Goal: Information Seeking & Learning: Learn about a topic

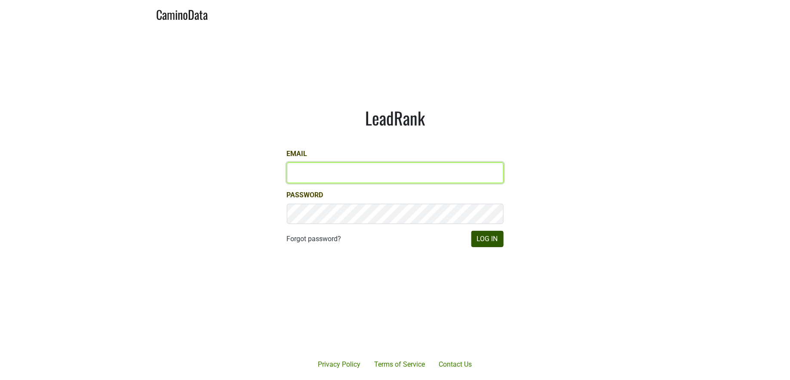
type input "[PERSON_NAME][EMAIL_ADDRESS][DOMAIN_NAME]"
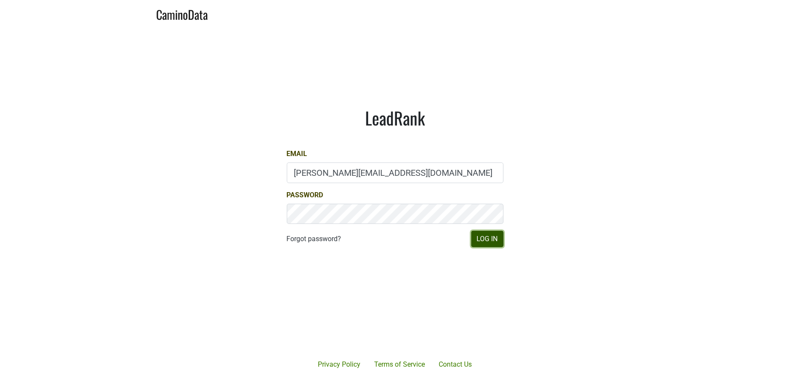
click at [483, 245] on button "Log In" at bounding box center [487, 239] width 32 height 16
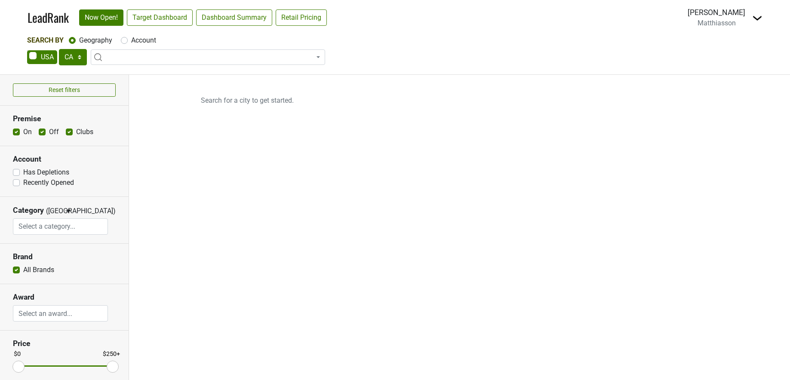
select select "CA"
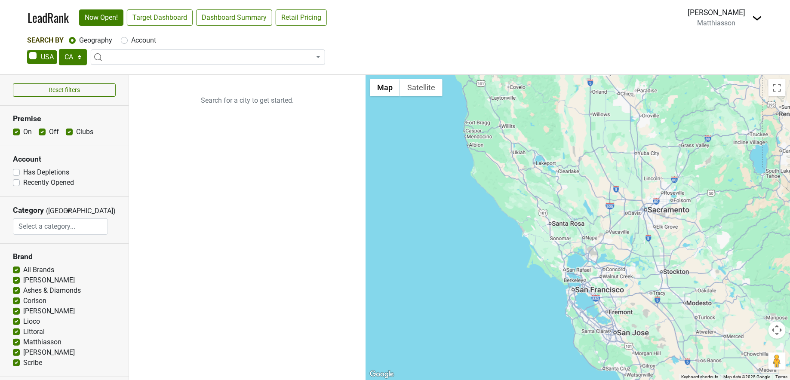
click at [122, 56] on span at bounding box center [208, 56] width 234 height 15
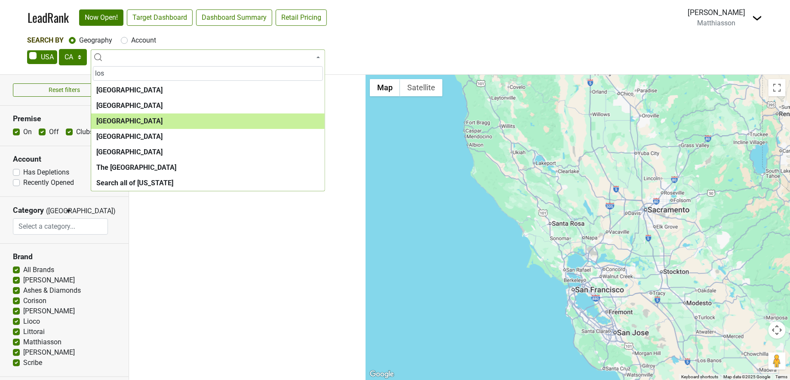
type input "los"
select select "1132"
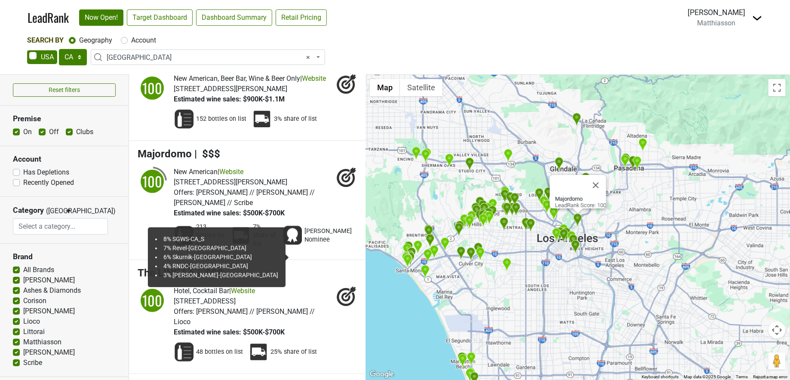
scroll to position [1789, 0]
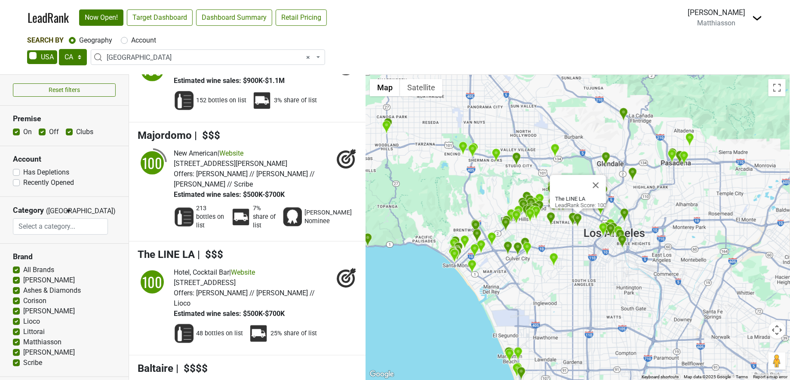
click at [337, 335] on div "48 bottles on list 25% share of list" at bounding box center [265, 333] width 183 height 29
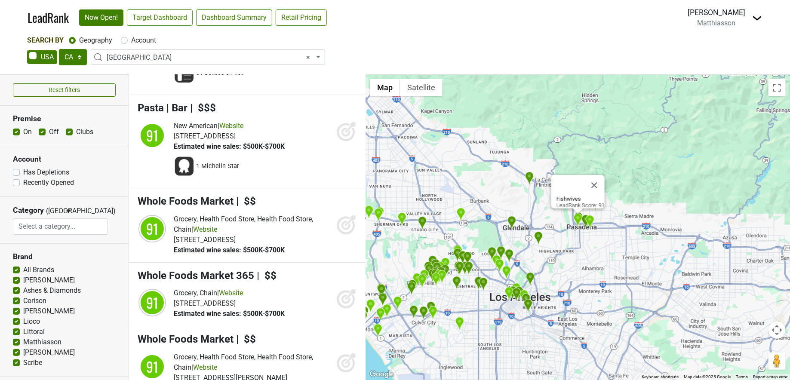
scroll to position [9252, 0]
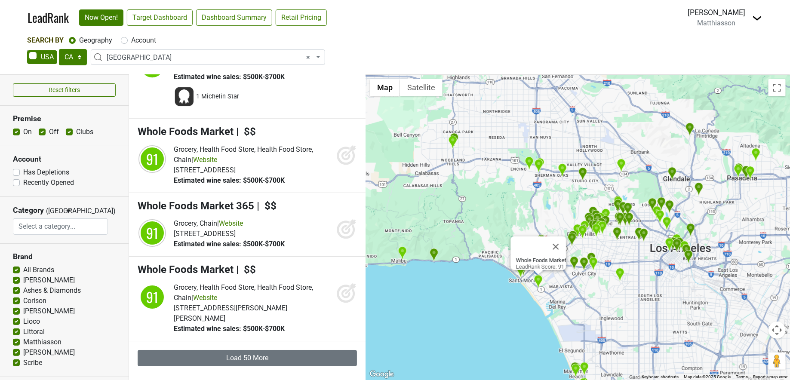
drag, startPoint x: 678, startPoint y: 252, endPoint x: 634, endPoint y: 307, distance: 70.9
click at [638, 313] on div "Whole Foods Market LeadRank Score: 91" at bounding box center [577, 227] width 424 height 305
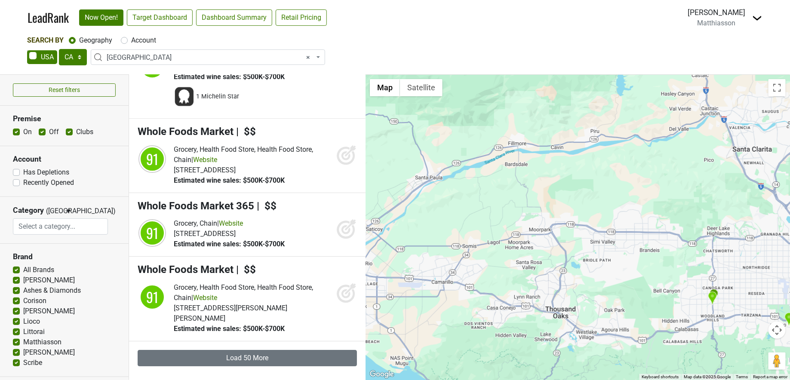
drag, startPoint x: 483, startPoint y: 183, endPoint x: 748, endPoint y: 341, distance: 308.2
click at [748, 341] on div "Whole Foods Market LeadRank Score: 91" at bounding box center [577, 227] width 424 height 305
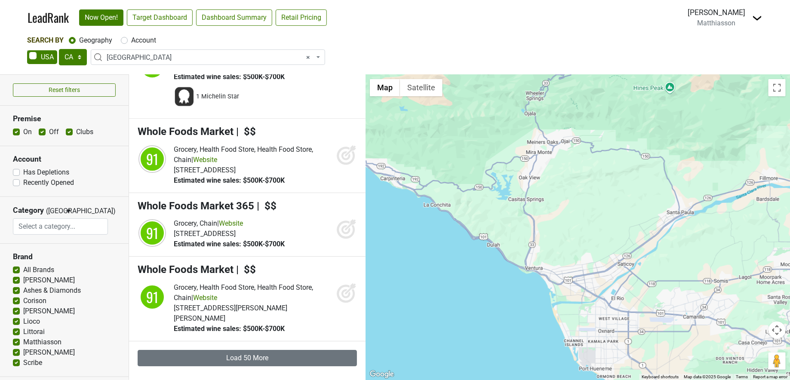
drag, startPoint x: 536, startPoint y: 276, endPoint x: 790, endPoint y: 311, distance: 255.5
click at [789, 311] on div "Whole Foods Market LeadRank Score: 91" at bounding box center [577, 227] width 424 height 305
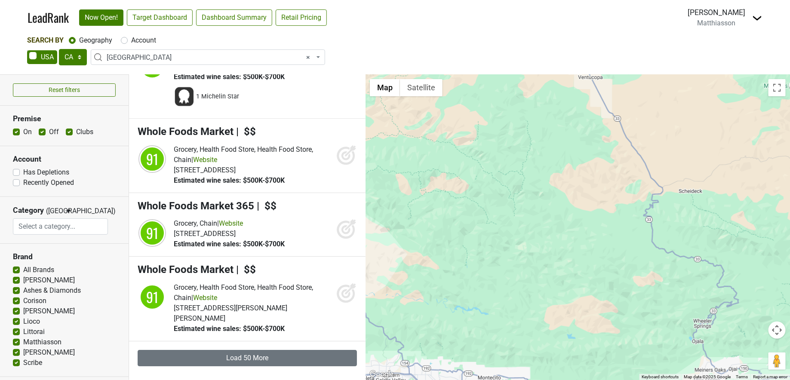
drag, startPoint x: 533, startPoint y: 178, endPoint x: 702, endPoint y: 407, distance: 285.0
click at [702, 380] on html "LeadRank Now Open! Target Dashboard Dashboard Summary Retail Pricing Loading...…" at bounding box center [395, 190] width 790 height 380
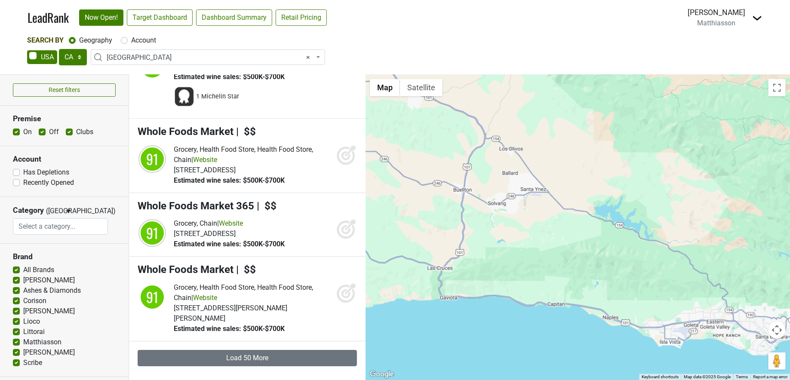
drag, startPoint x: 426, startPoint y: 300, endPoint x: 752, endPoint y: 246, distance: 330.7
click at [752, 246] on div "Whole Foods Market LeadRank Score: 91" at bounding box center [577, 227] width 424 height 305
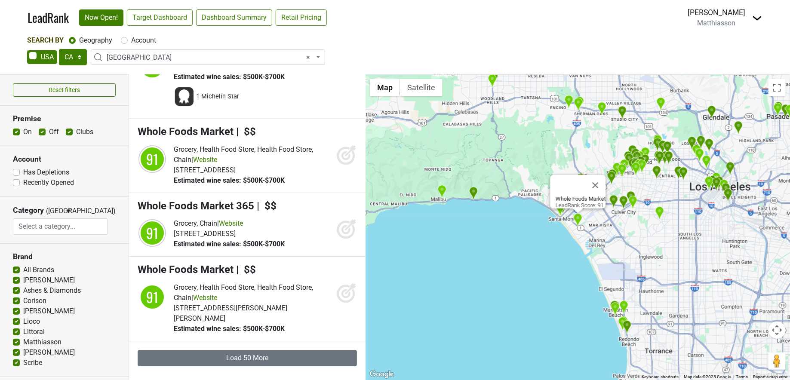
click at [311, 54] on span "× Los Angeles" at bounding box center [211, 57] width 208 height 10
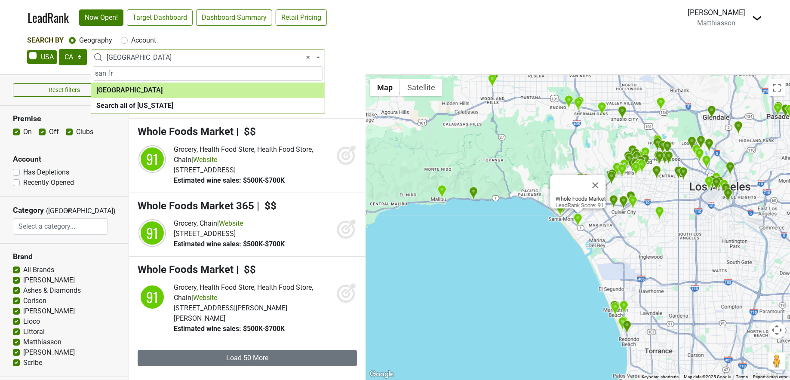
type input "san fr"
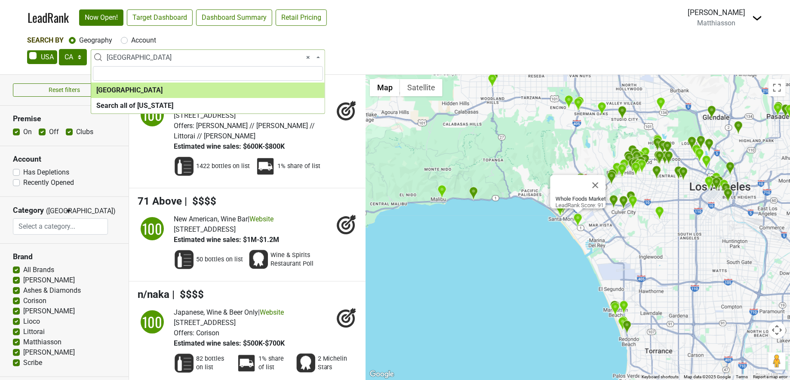
select select "1259"
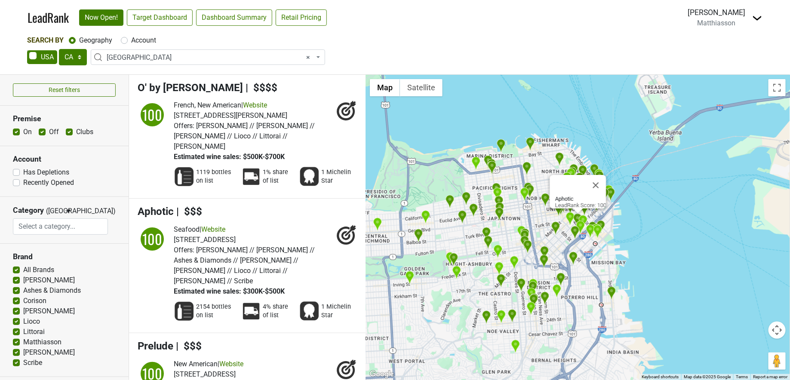
click at [341, 235] on icon at bounding box center [346, 234] width 21 height 21
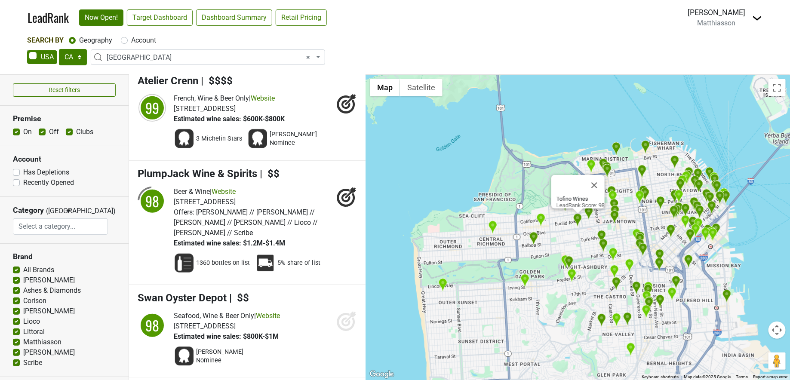
scroll to position [4977, 0]
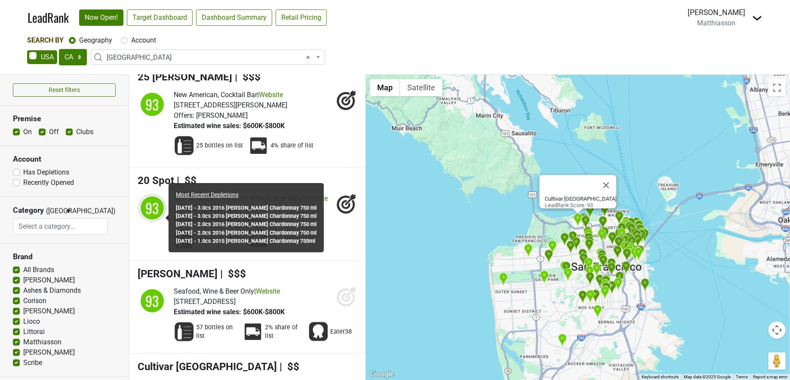
scroll to position [8220, 0]
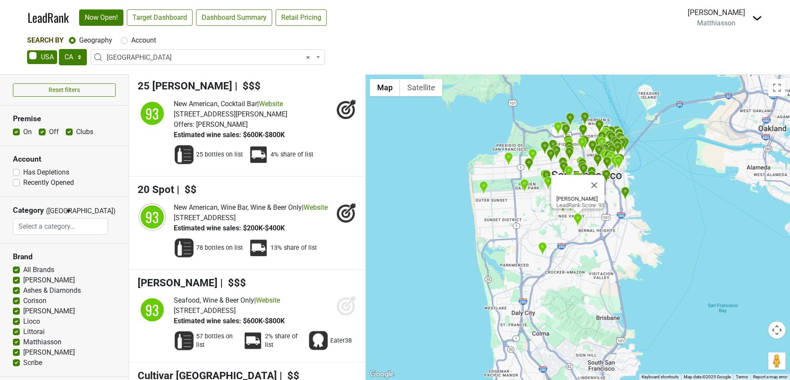
click at [337, 298] on icon at bounding box center [346, 307] width 18 height 18
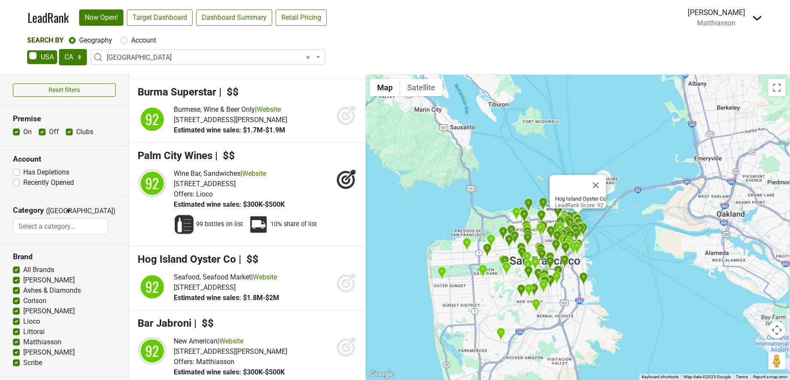
scroll to position [8889, 0]
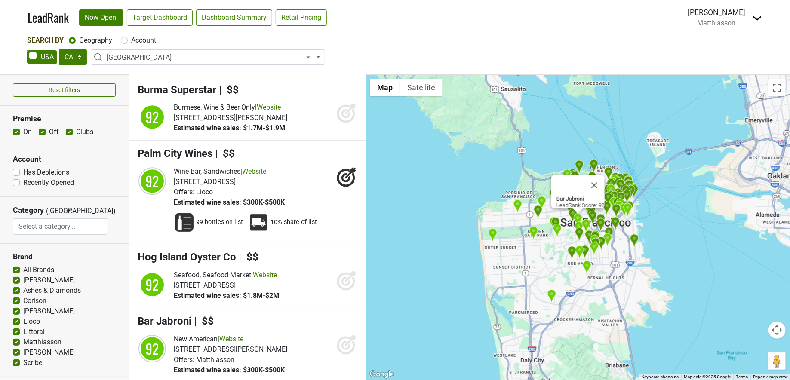
click at [336, 334] on div "New American | Website 698 Haight St, San Francisco, CA 94117 Offers: Matthiass…" at bounding box center [265, 354] width 183 height 41
click at [337, 336] on icon at bounding box center [346, 345] width 18 height 18
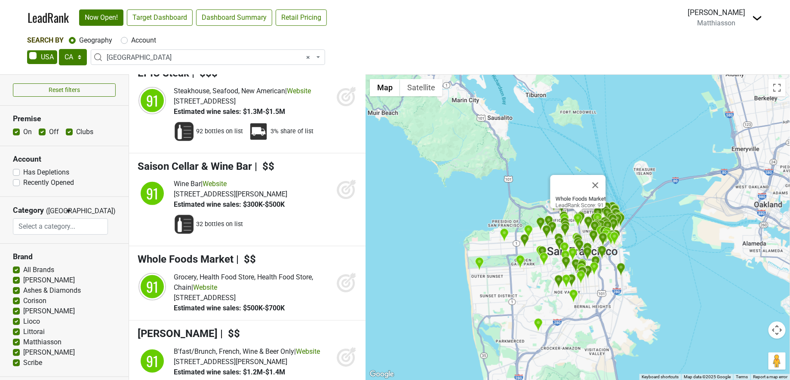
scroll to position [9646, 0]
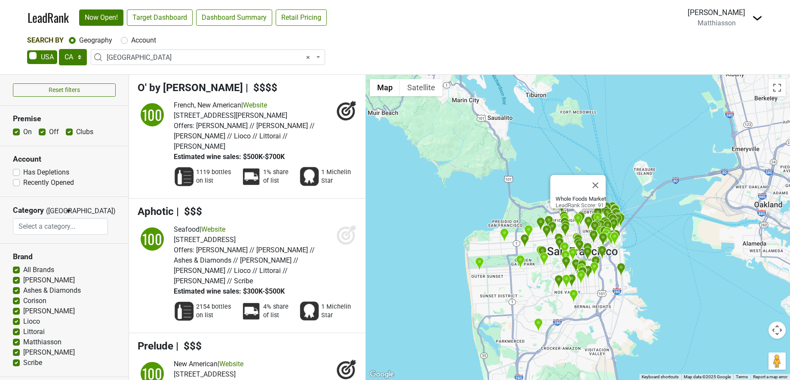
select select "CA"
select select "1259"
select select
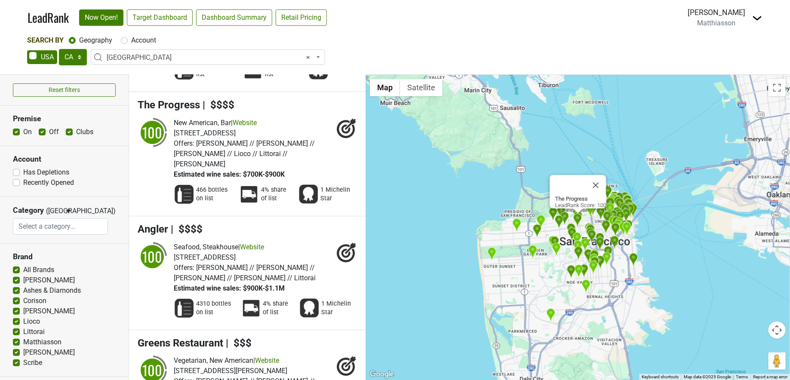
scroll to position [1475, 0]
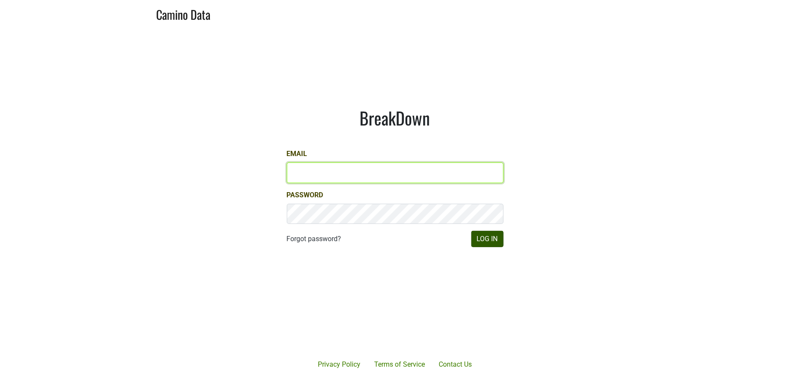
type input "[PERSON_NAME][EMAIL_ADDRESS][DOMAIN_NAME]"
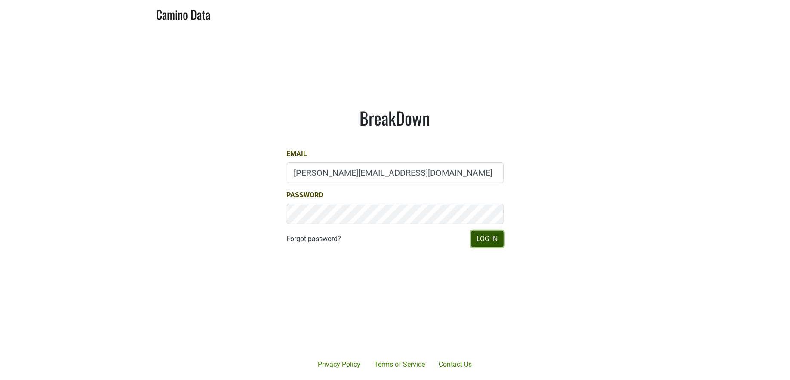
click at [487, 236] on button "Log In" at bounding box center [487, 239] width 32 height 16
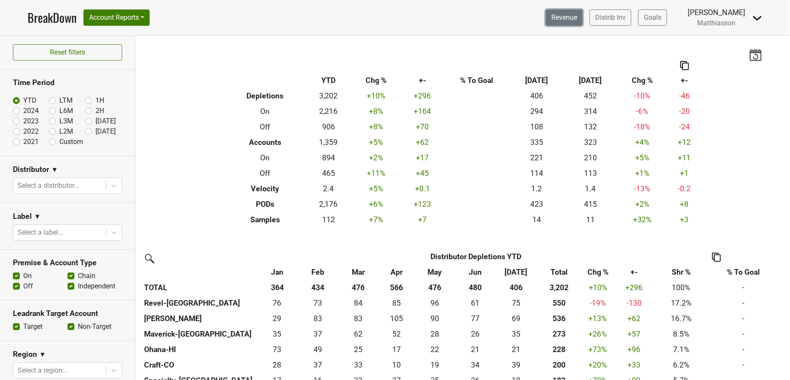
click at [564, 17] on link "Revenue" at bounding box center [563, 17] width 37 height 16
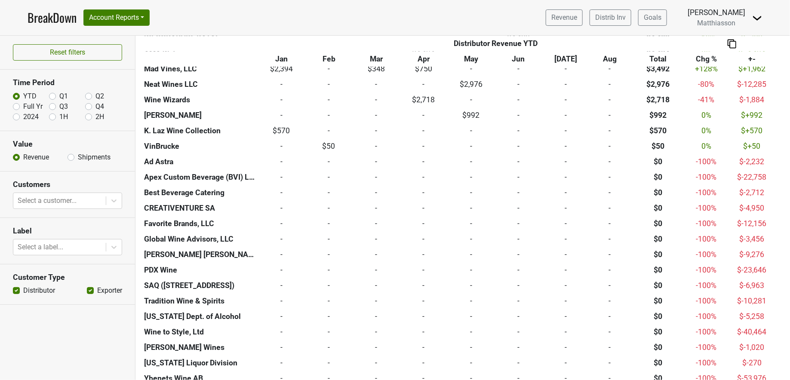
scroll to position [894, 0]
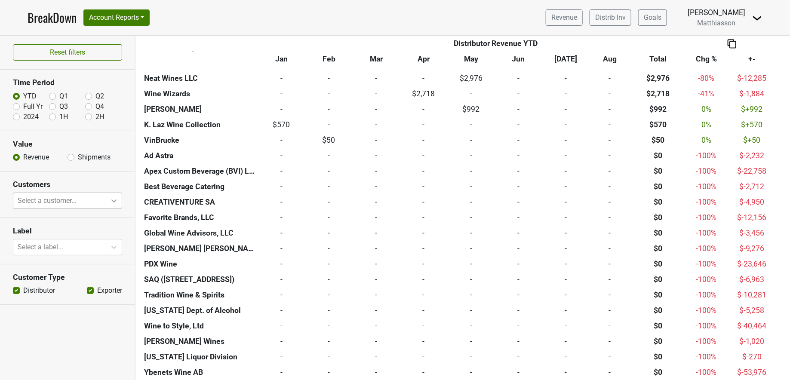
click at [113, 200] on icon at bounding box center [113, 200] width 5 height 3
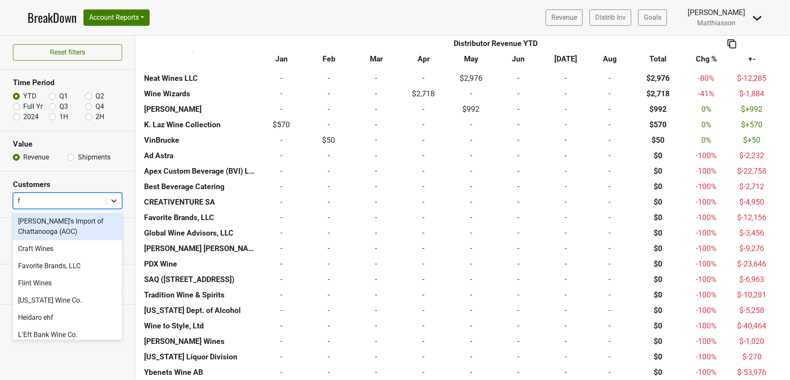
type input "fa"
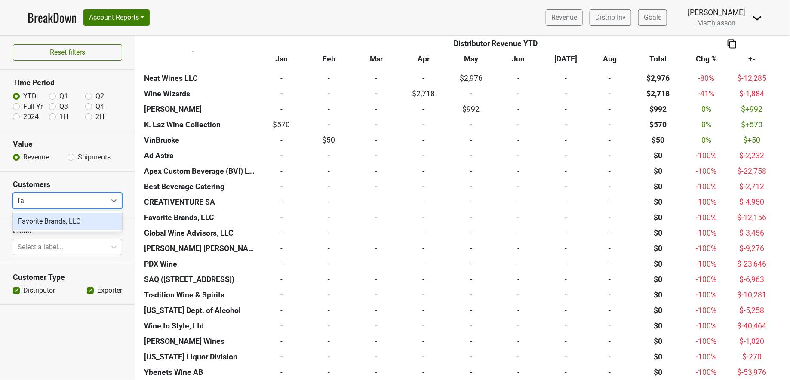
click at [37, 218] on div "Favorite Brands, LLC" at bounding box center [67, 221] width 109 height 17
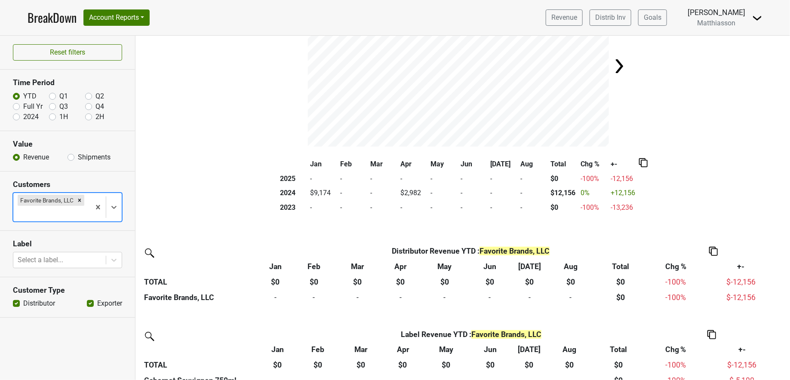
scroll to position [0, 0]
